Goal: Task Accomplishment & Management: Complete application form

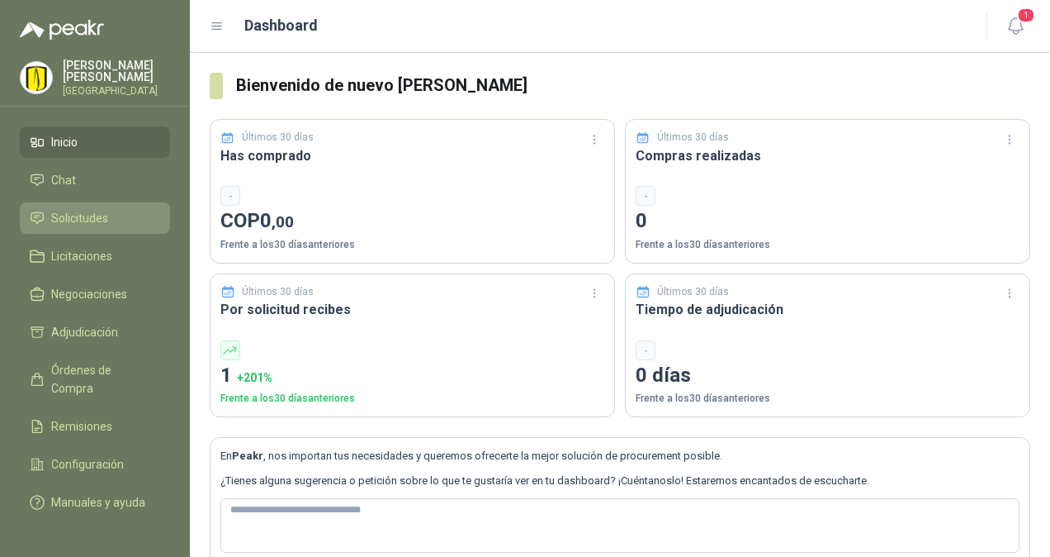
click at [69, 227] on span "Solicitudes" at bounding box center [79, 218] width 57 height 18
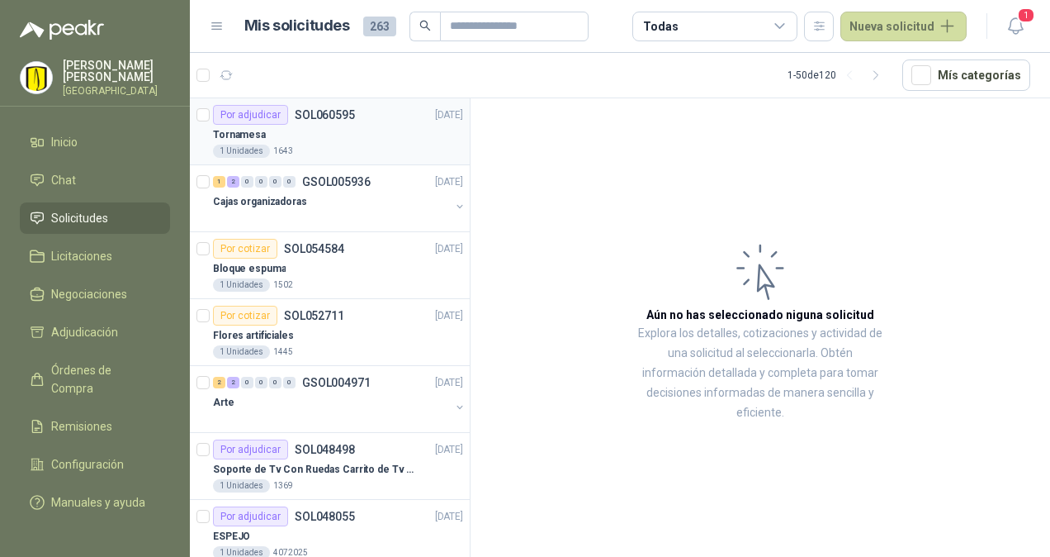
click at [325, 137] on div "Tornamesa" at bounding box center [338, 135] width 250 height 20
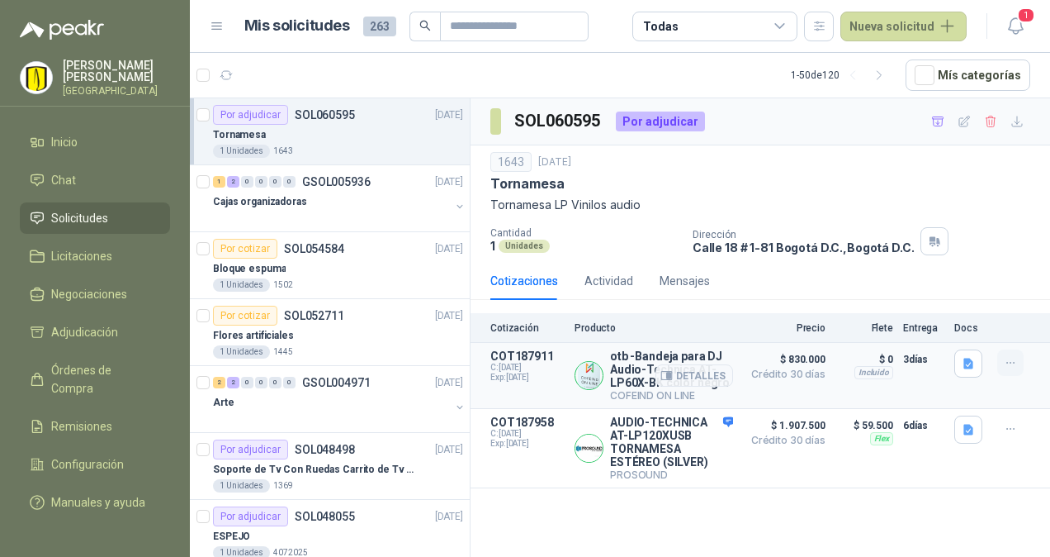
click at [1016, 360] on icon "button" at bounding box center [1011, 363] width 14 height 14
click at [1011, 227] on div "Dirección [STREET_ADDRESS] , [GEOGRAPHIC_DATA] D.C." at bounding box center [868, 241] width 351 height 28
click at [700, 377] on button "Detalles" at bounding box center [695, 375] width 78 height 22
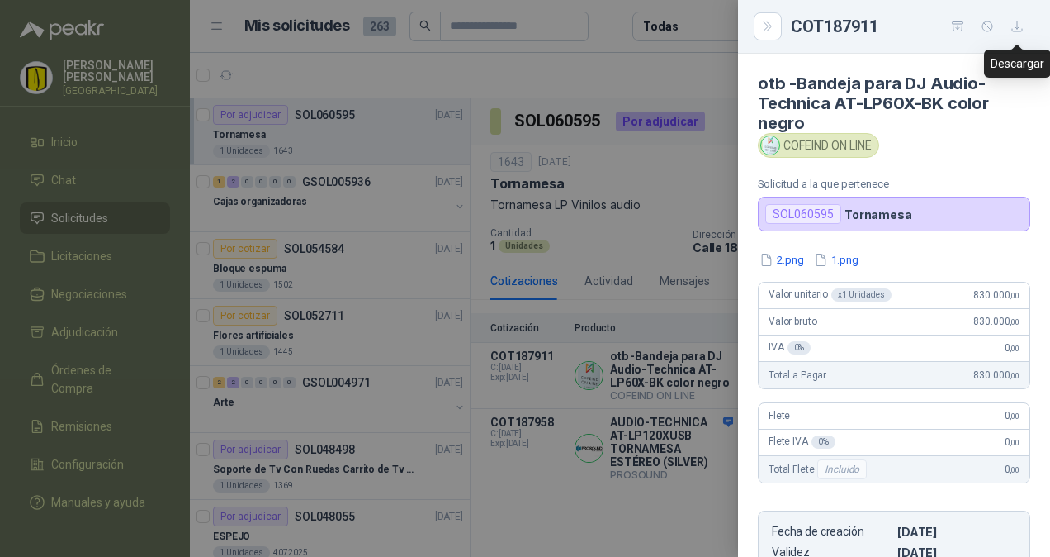
click at [1015, 26] on icon "button" at bounding box center [1018, 27] width 14 height 14
click at [793, 255] on button "2.png" at bounding box center [782, 259] width 48 height 17
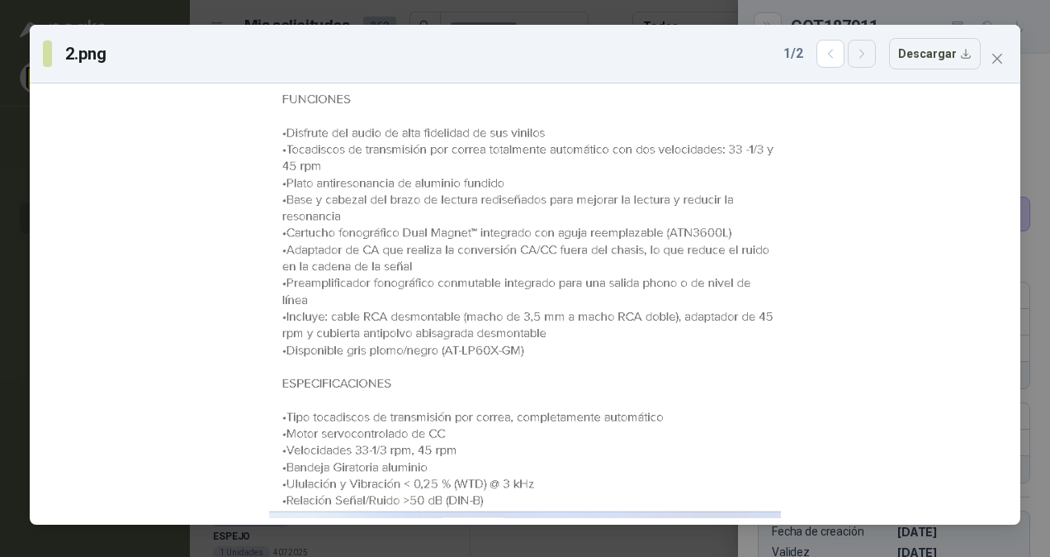
click at [864, 56] on icon "button" at bounding box center [862, 54] width 4 height 8
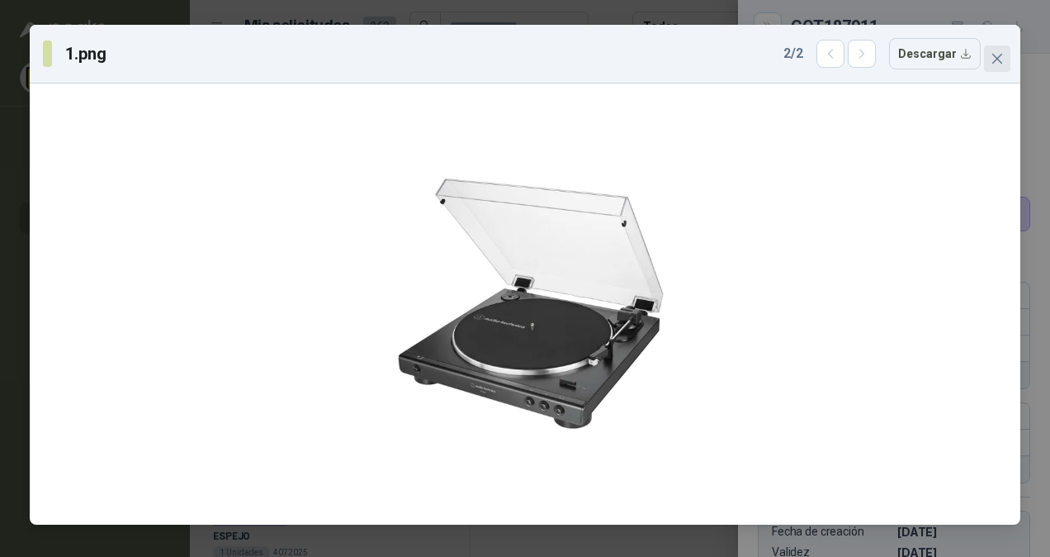
click at [1004, 59] on span "Close" at bounding box center [997, 58] width 26 height 13
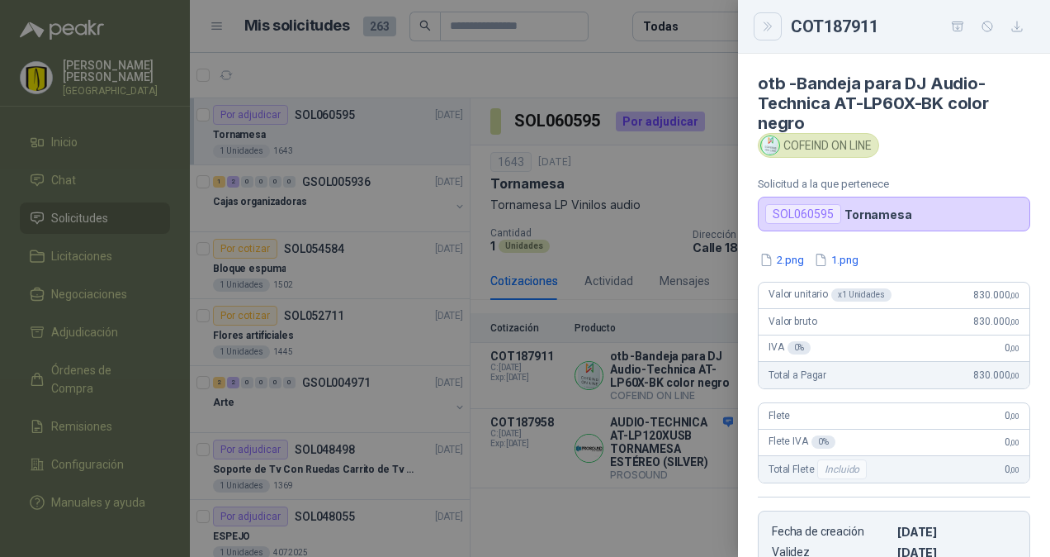
click at [769, 28] on icon "Close" at bounding box center [767, 26] width 7 height 8
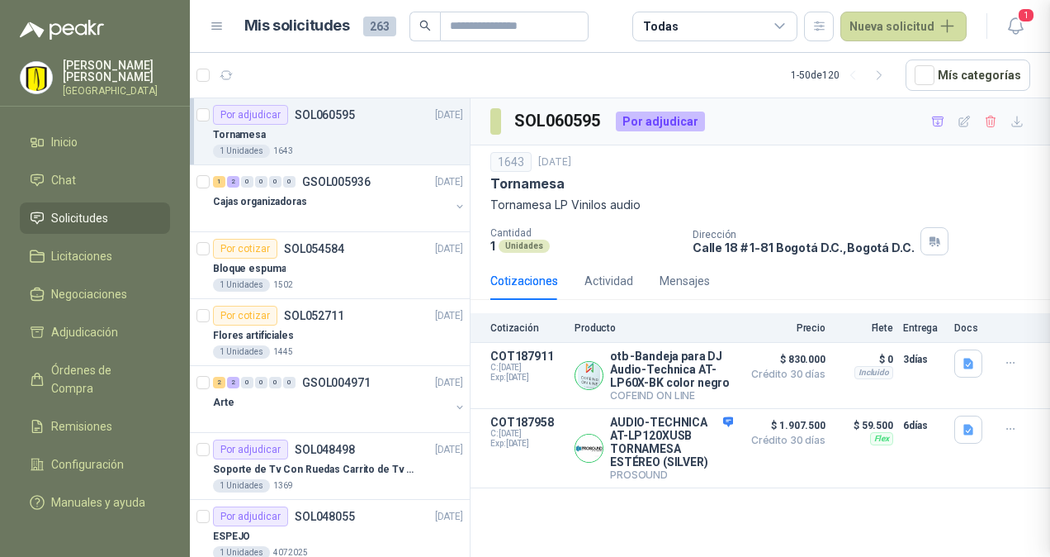
scroll to position [307, 0]
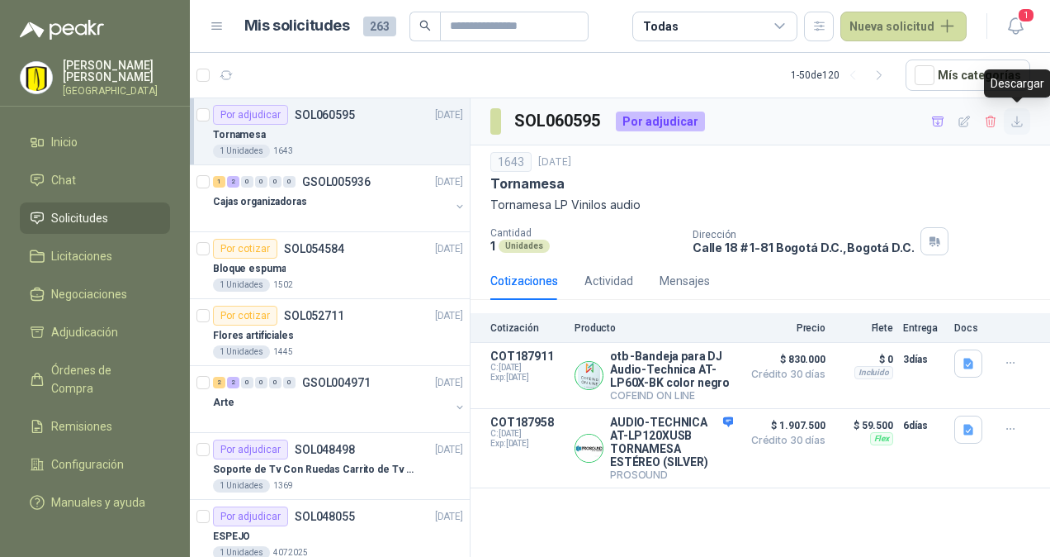
click at [1016, 124] on icon "button" at bounding box center [1018, 122] width 14 height 14
click at [712, 377] on button "Detalles" at bounding box center [695, 375] width 78 height 22
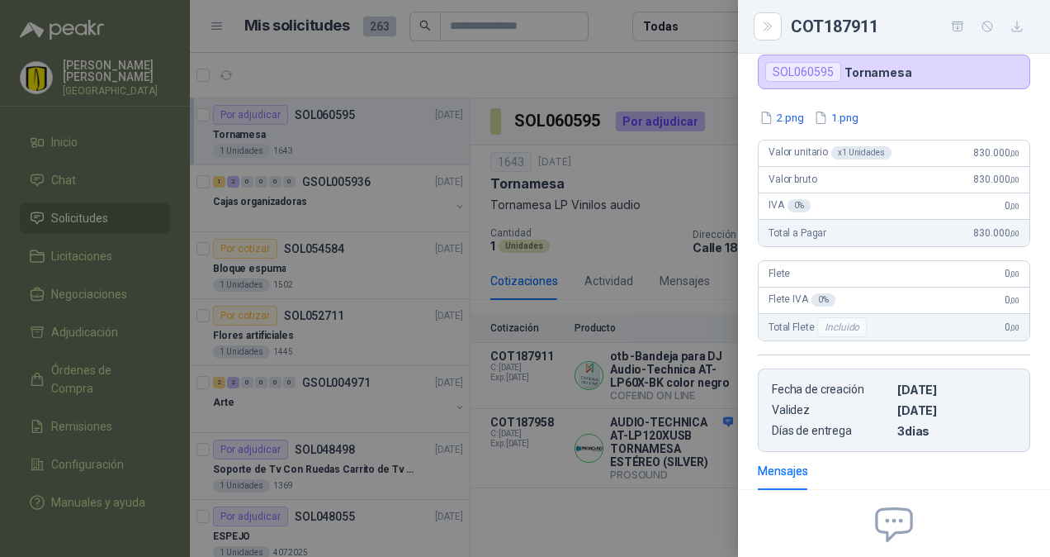
scroll to position [0, 0]
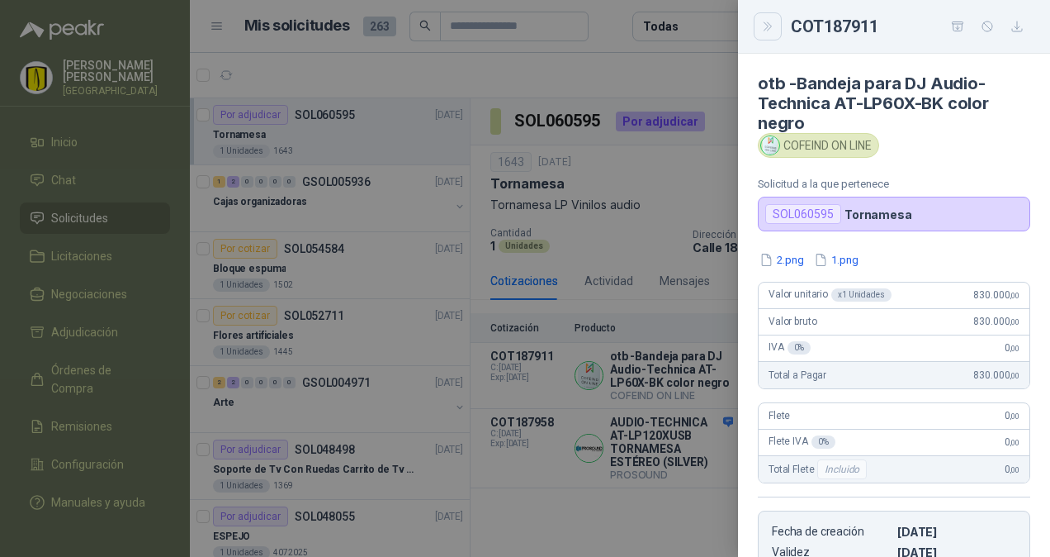
click at [770, 25] on icon "Close" at bounding box center [767, 26] width 7 height 8
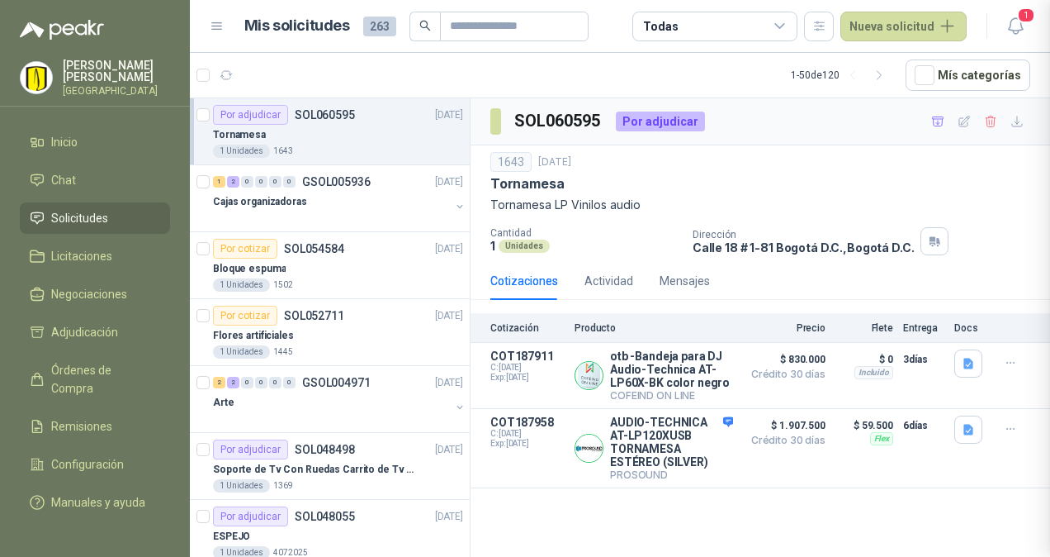
scroll to position [307, 0]
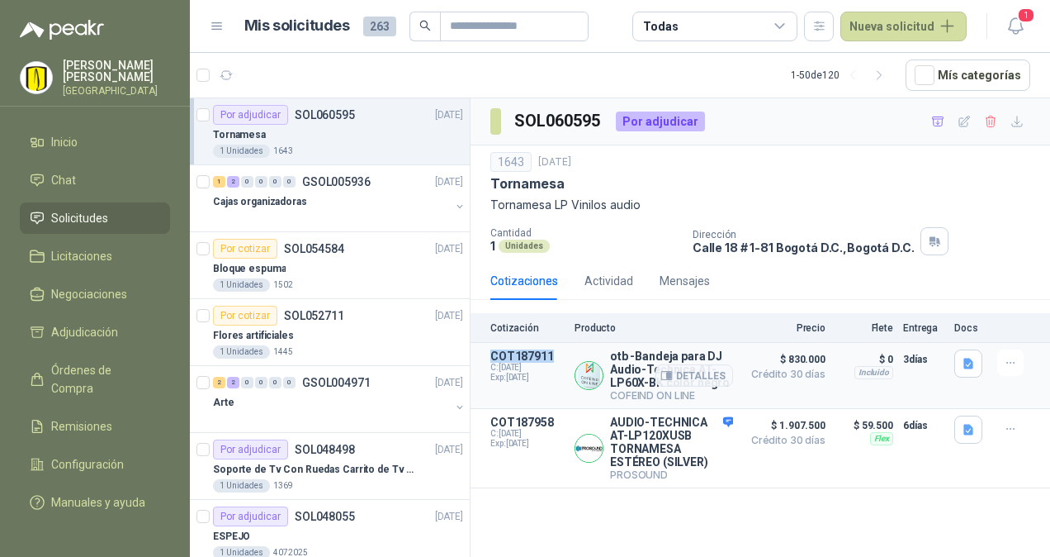
drag, startPoint x: 551, startPoint y: 352, endPoint x: 490, endPoint y: 353, distance: 61.1
click at [490, 353] on article "COT187911 C: [DATE] Exp: [DATE] otb -Bandeja para DJ Audio-Technica AT-LP60X-BK…" at bounding box center [761, 376] width 580 height 66
copy p "COT187911"
click at [707, 372] on button "Detalles" at bounding box center [695, 375] width 78 height 22
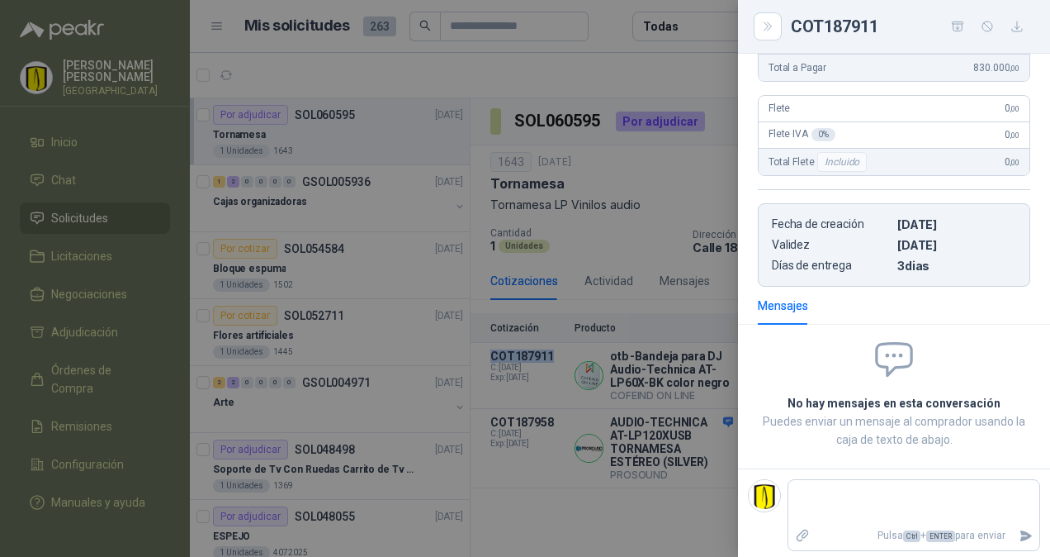
scroll to position [0, 0]
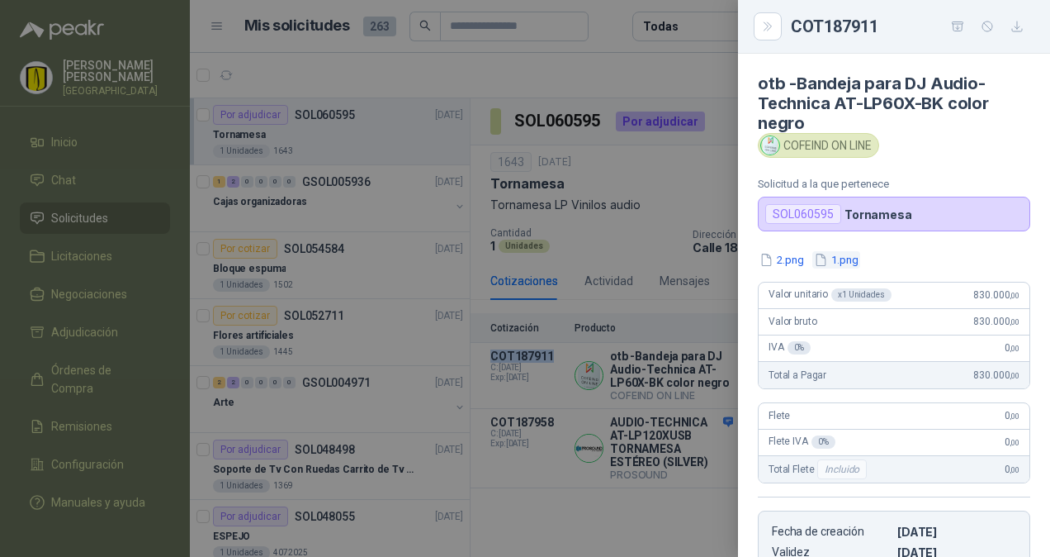
click at [836, 258] on button "1.png" at bounding box center [836, 259] width 48 height 17
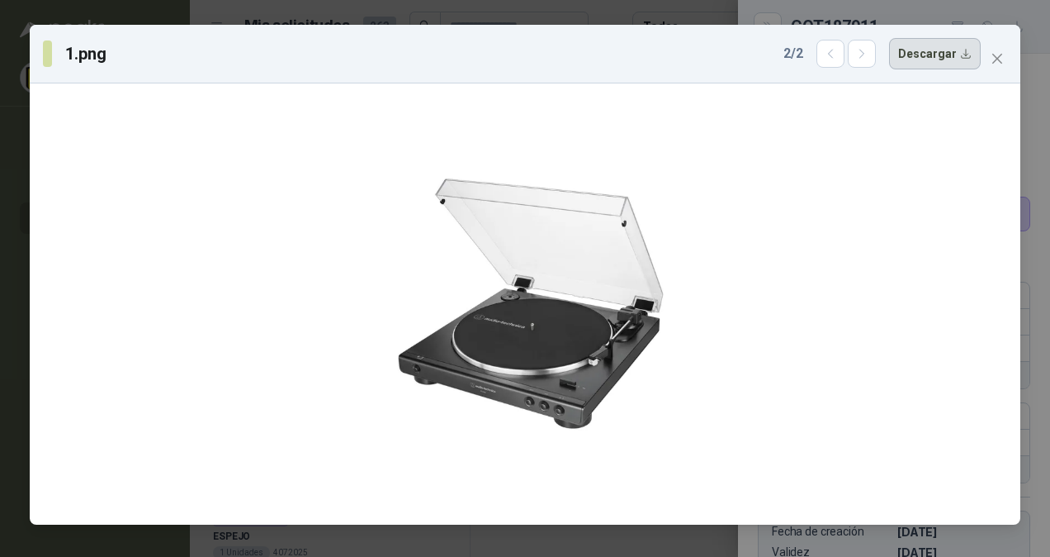
click at [949, 54] on button "Descargar" at bounding box center [935, 53] width 92 height 31
click at [997, 53] on icon "close" at bounding box center [997, 58] width 13 height 13
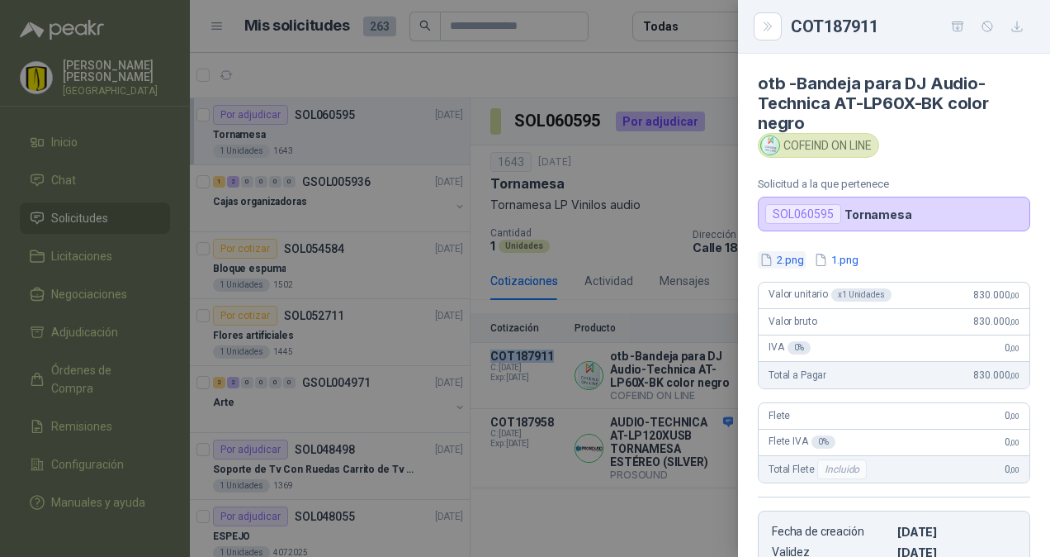
click at [789, 262] on button "2.png" at bounding box center [782, 259] width 48 height 17
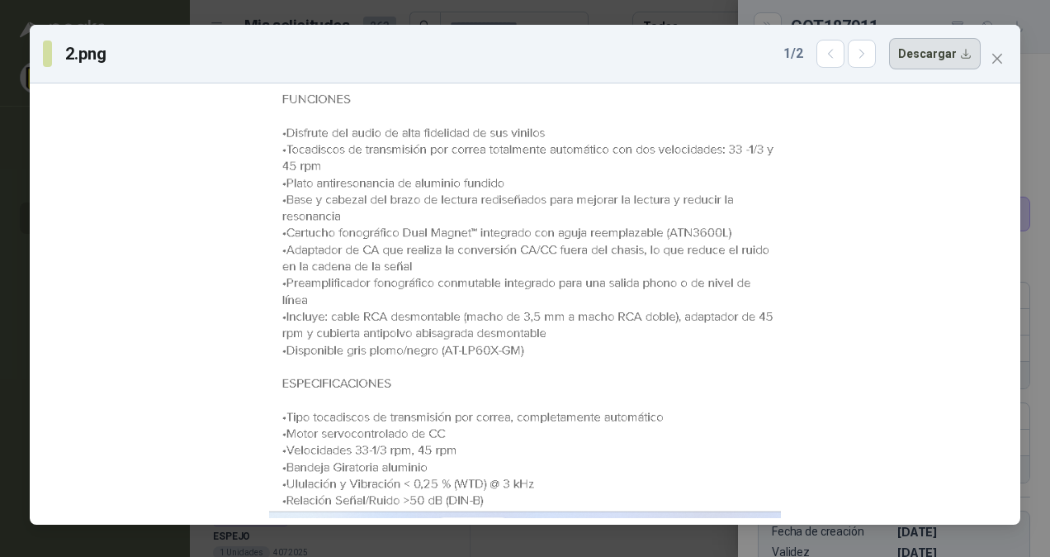
click at [927, 51] on button "Descargar" at bounding box center [935, 53] width 92 height 31
drag, startPoint x: 604, startPoint y: 60, endPoint x: 621, endPoint y: 59, distance: 16.5
click at [604, 60] on div "2.png 1 / 2 Descargar" at bounding box center [512, 53] width 938 height 31
click at [997, 54] on icon "close" at bounding box center [997, 58] width 13 height 13
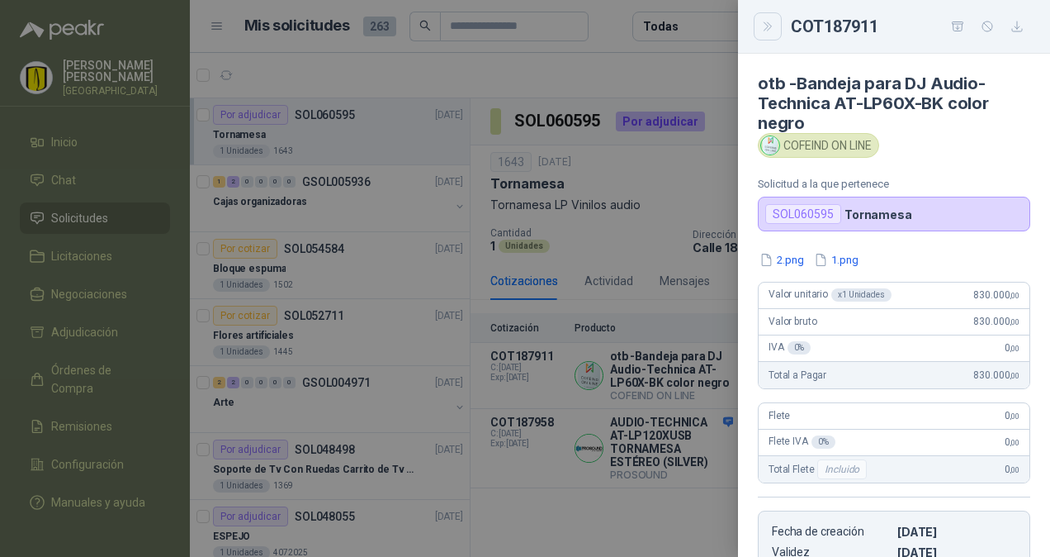
click at [770, 21] on icon "Close" at bounding box center [768, 27] width 14 height 14
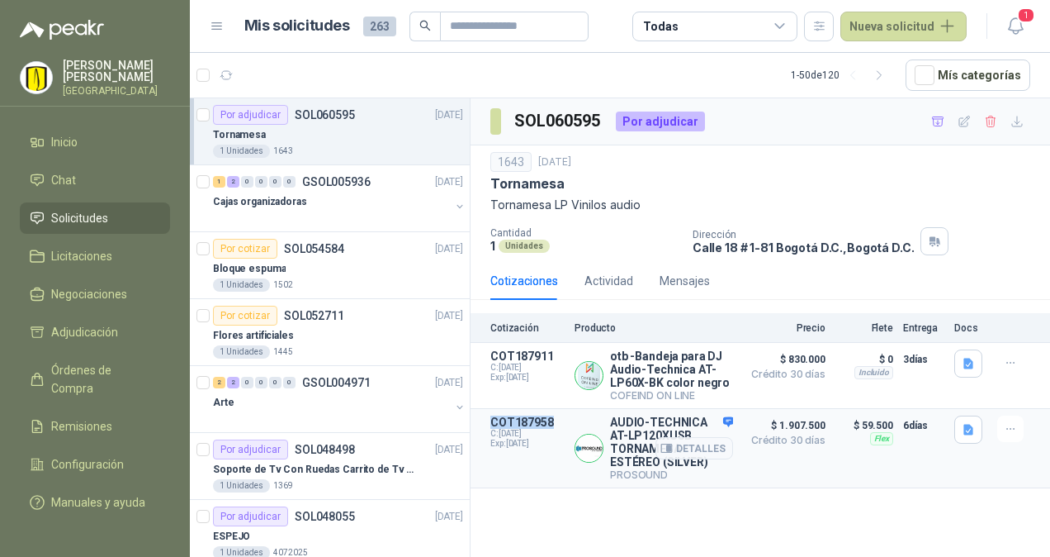
drag, startPoint x: 552, startPoint y: 417, endPoint x: 486, endPoint y: 423, distance: 65.5
click at [486, 423] on article "COT187958 C: [DATE] Exp: [DATE] AUDIO-TECHNICA AT-LP120XUSB TORNAMESA ESTÉREO (…" at bounding box center [761, 448] width 580 height 79
copy p "COT187958"
click at [707, 448] on button "Detalles" at bounding box center [695, 448] width 78 height 22
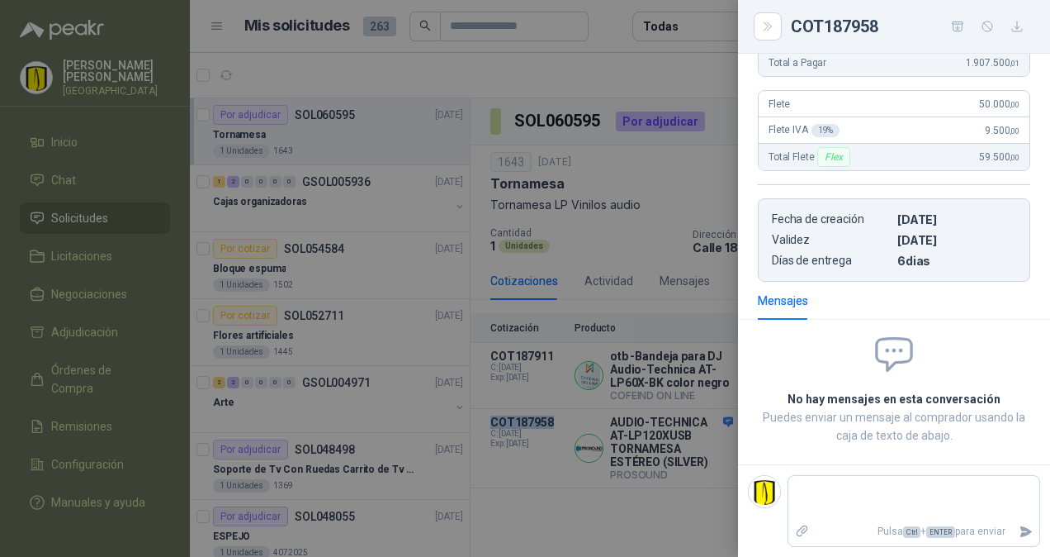
scroll to position [109, 0]
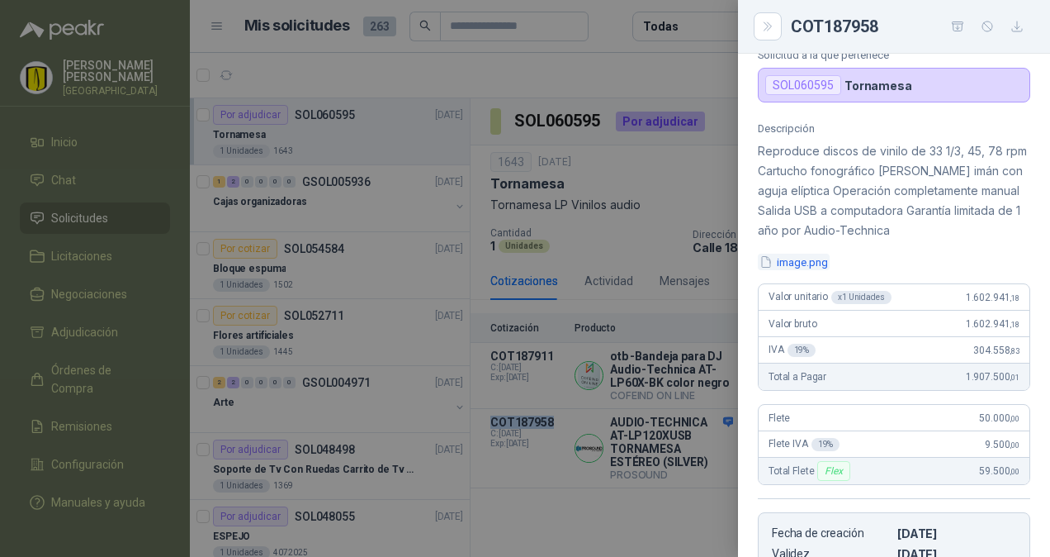
click at [787, 271] on button "image.png" at bounding box center [794, 261] width 72 height 17
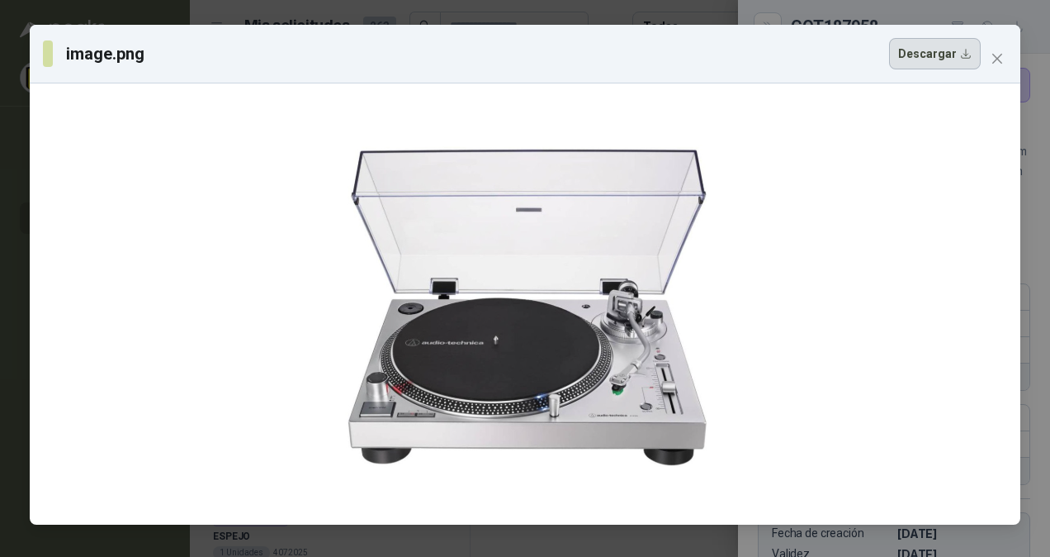
click at [941, 52] on button "Descargar" at bounding box center [935, 53] width 92 height 31
click at [596, 85] on div at bounding box center [525, 303] width 991 height 441
click at [1006, 59] on span "Close" at bounding box center [997, 58] width 26 height 13
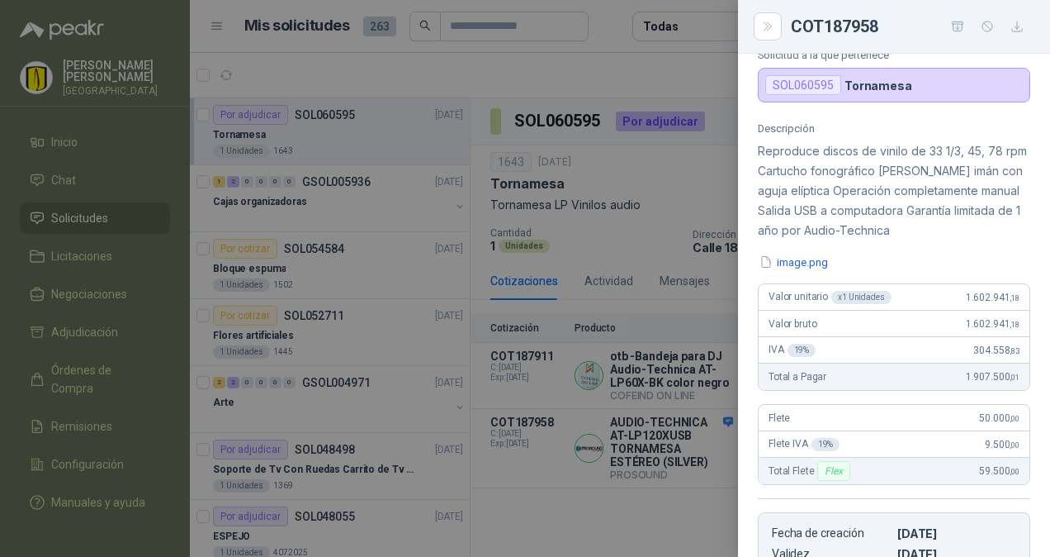
click at [506, 441] on div at bounding box center [525, 278] width 1050 height 557
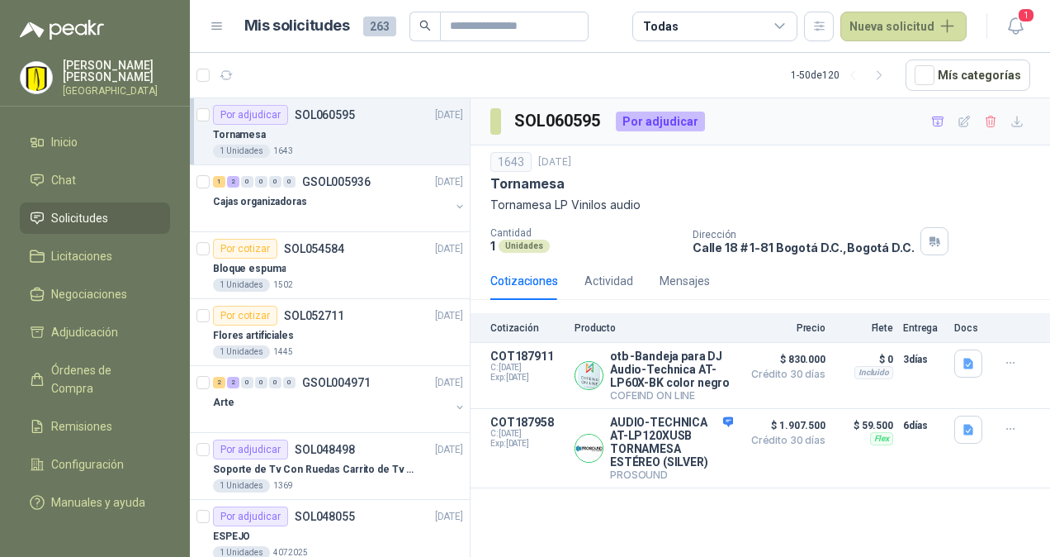
click at [519, 433] on span "C: [DATE]" at bounding box center [527, 434] width 74 height 10
drag, startPoint x: 519, startPoint y: 433, endPoint x: 672, endPoint y: 421, distance: 154.0
click at [671, 419] on div "Detalles" at bounding box center [695, 447] width 78 height 65
click at [683, 446] on button "Detalles" at bounding box center [695, 448] width 78 height 22
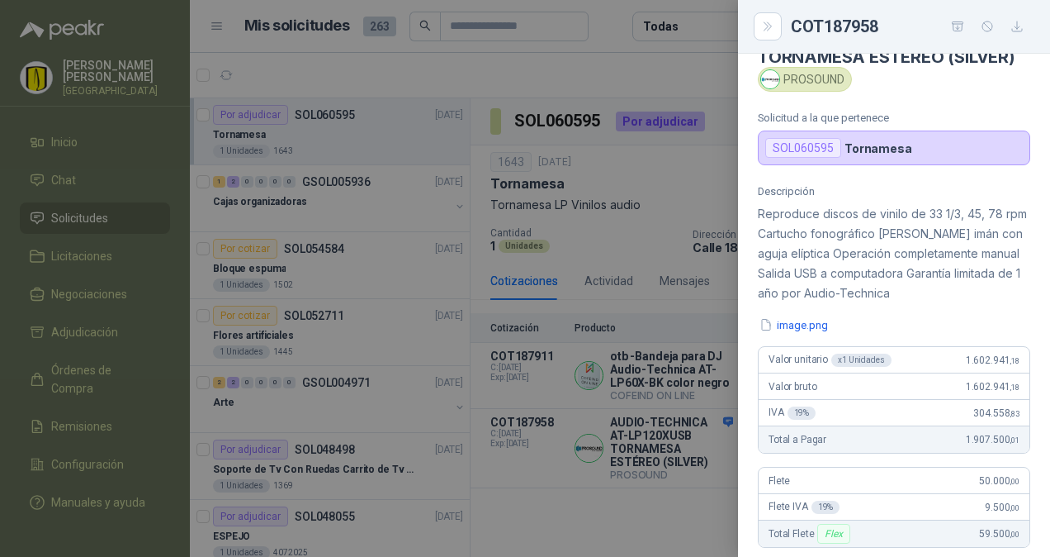
scroll to position [0, 0]
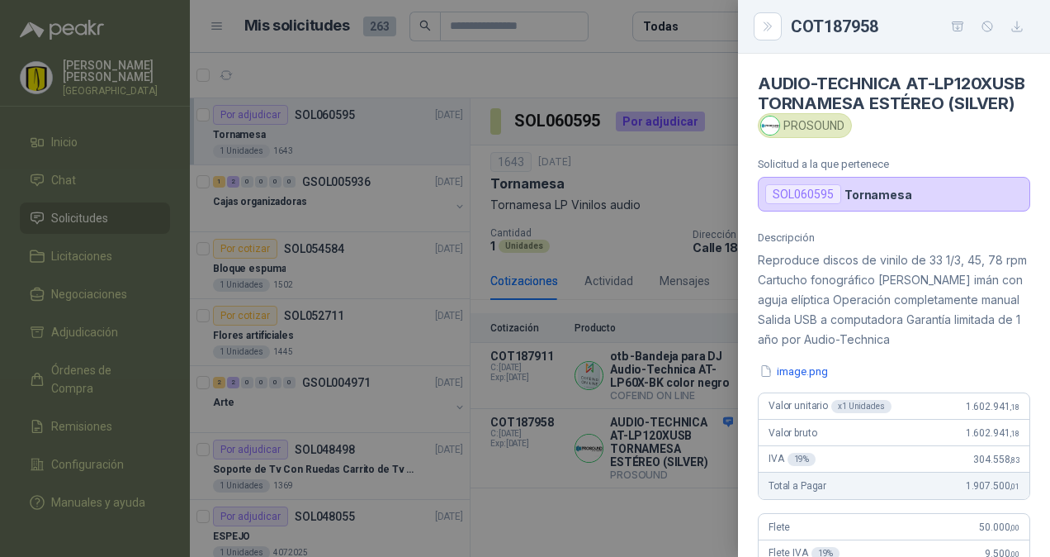
click at [1018, 26] on icon "button" at bounding box center [1018, 27] width 14 height 14
click at [662, 59] on div at bounding box center [525, 278] width 1050 height 557
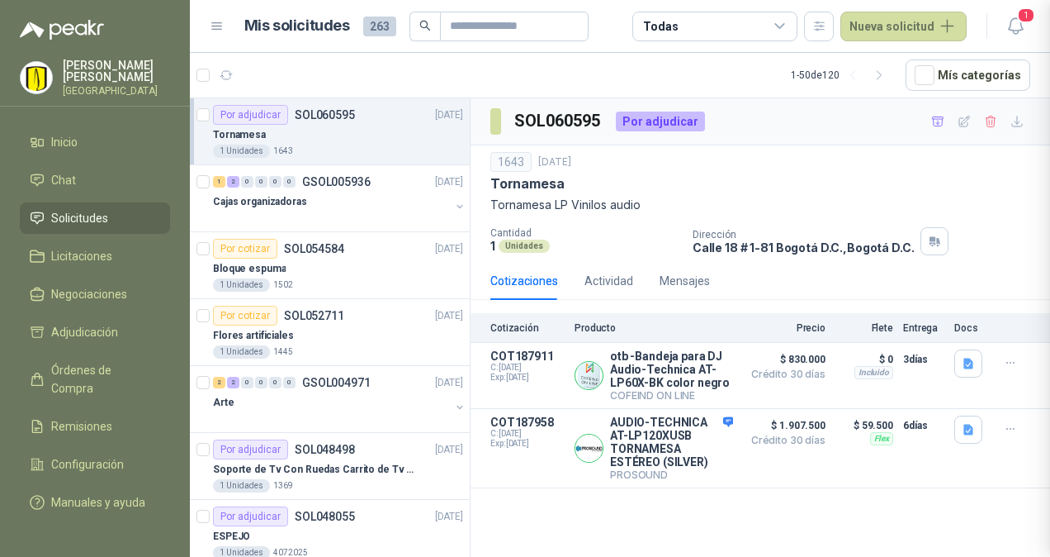
scroll to position [439, 0]
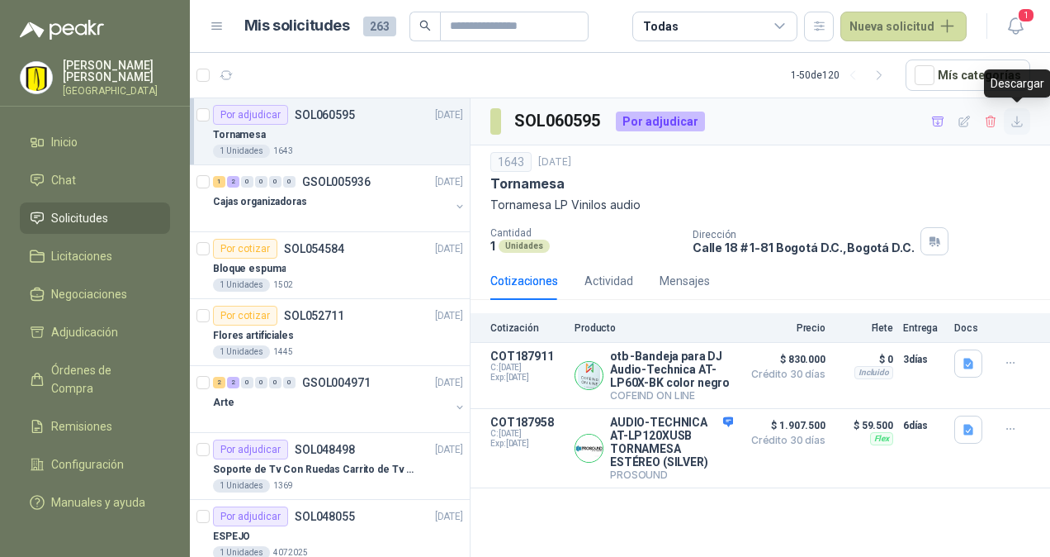
click at [1015, 119] on icon "button" at bounding box center [1018, 122] width 14 height 14
click at [242, 185] on div "0" at bounding box center [247, 182] width 12 height 12
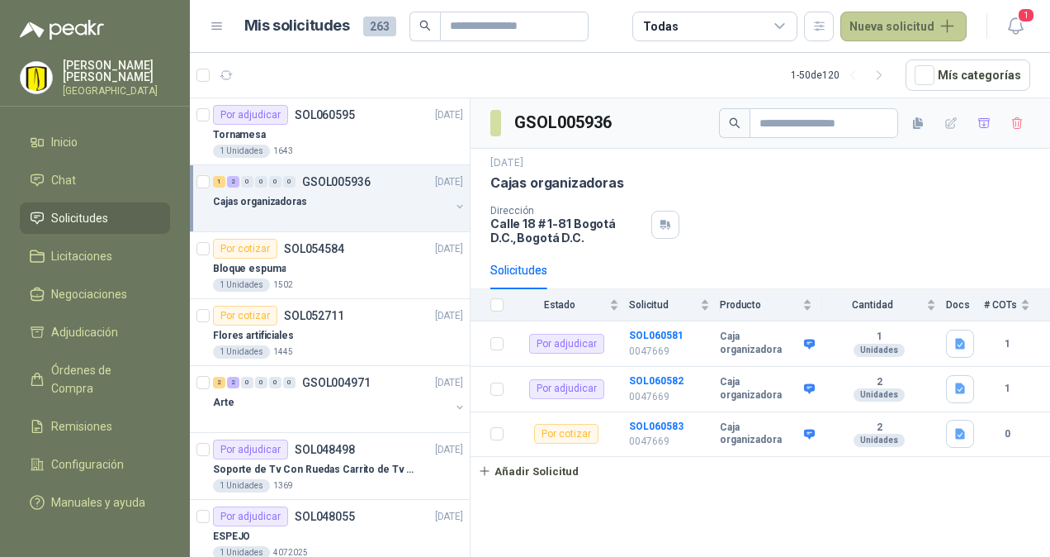
click at [902, 28] on button "Nueva solicitud" at bounding box center [904, 27] width 126 height 30
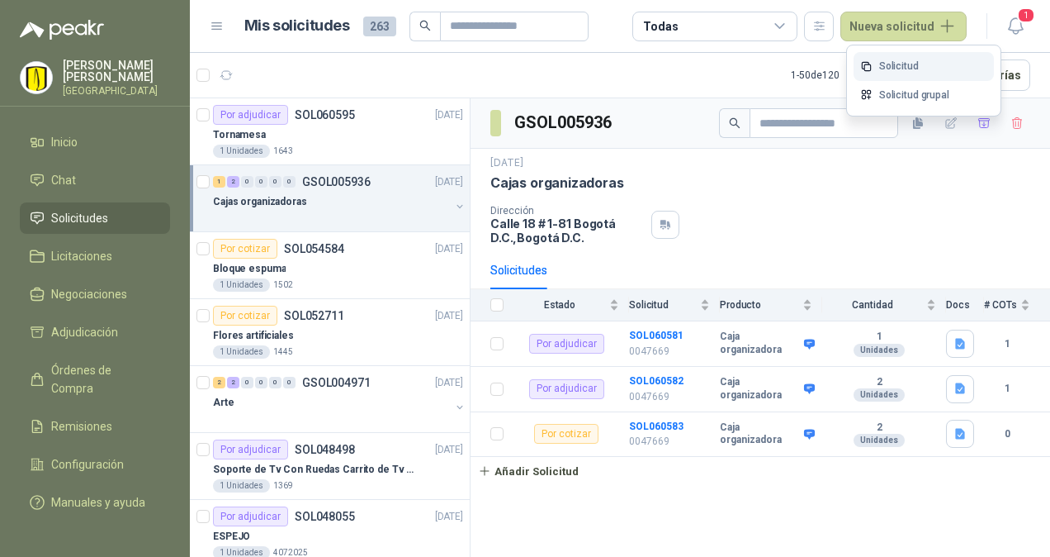
click at [914, 69] on link "Solicitud" at bounding box center [924, 66] width 140 height 29
